Goal: Task Accomplishment & Management: Manage account settings

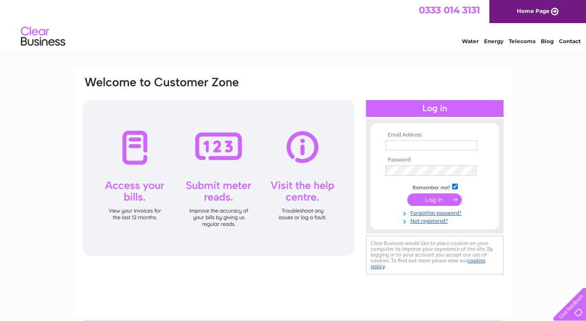
type input "[EMAIL_ADDRESS][DOMAIN_NAME]"
click at [435, 200] on input "submit" at bounding box center [435, 199] width 55 height 12
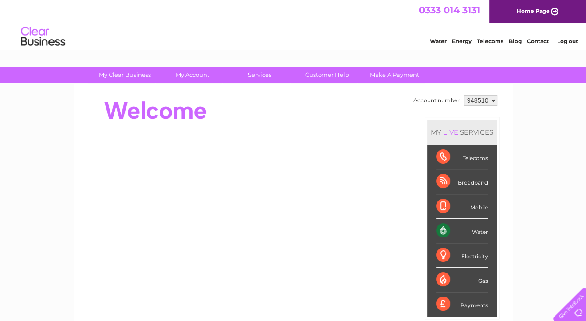
click at [450, 228] on div "Water" at bounding box center [462, 230] width 52 height 24
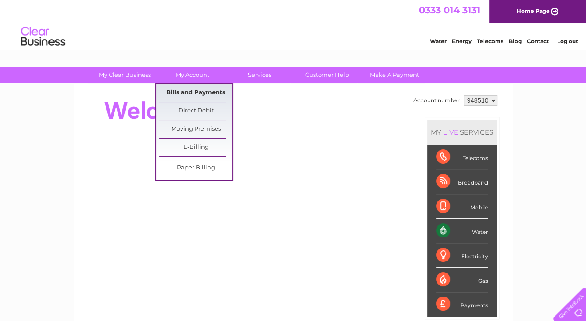
click at [194, 91] on link "Bills and Payments" at bounding box center [195, 93] width 73 height 18
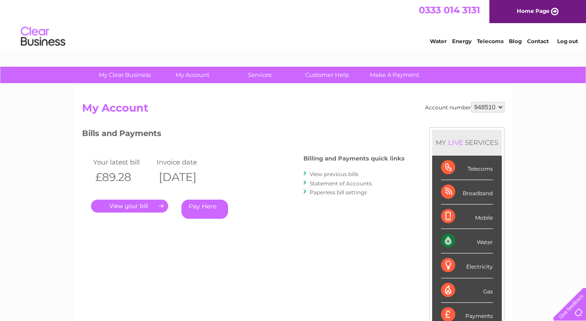
click at [146, 206] on link "." at bounding box center [129, 205] width 77 height 13
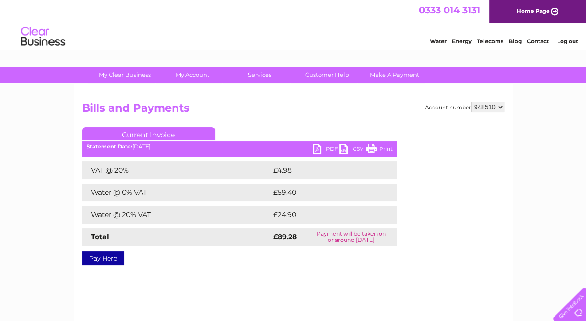
click at [320, 148] on link "PDF" at bounding box center [326, 149] width 27 height 13
